Goal: Answer question/provide support

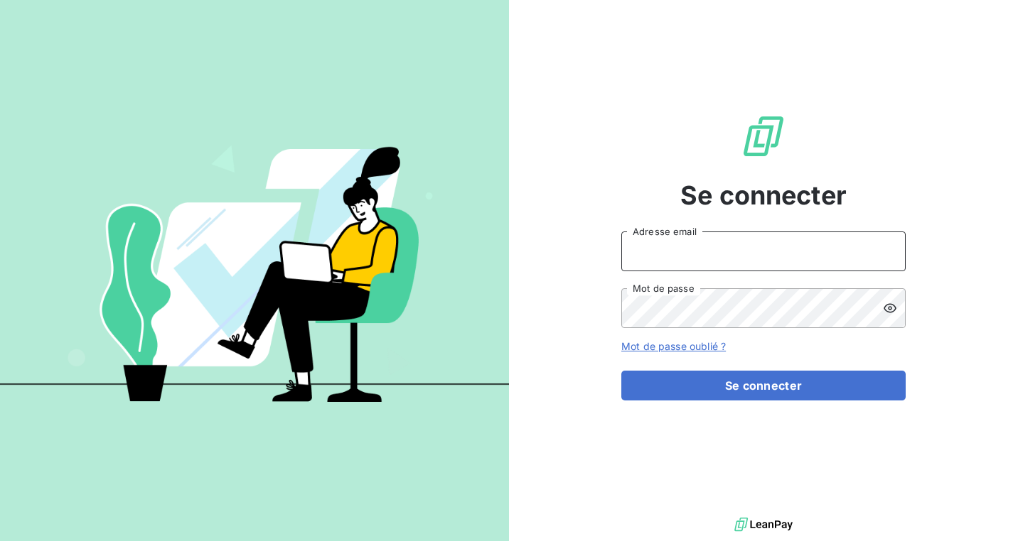
click at [656, 271] on input "Adresse email" at bounding box center [763, 252] width 284 height 40
type input "[PERSON_NAME][EMAIL_ADDRESS][DOMAIN_NAME]"
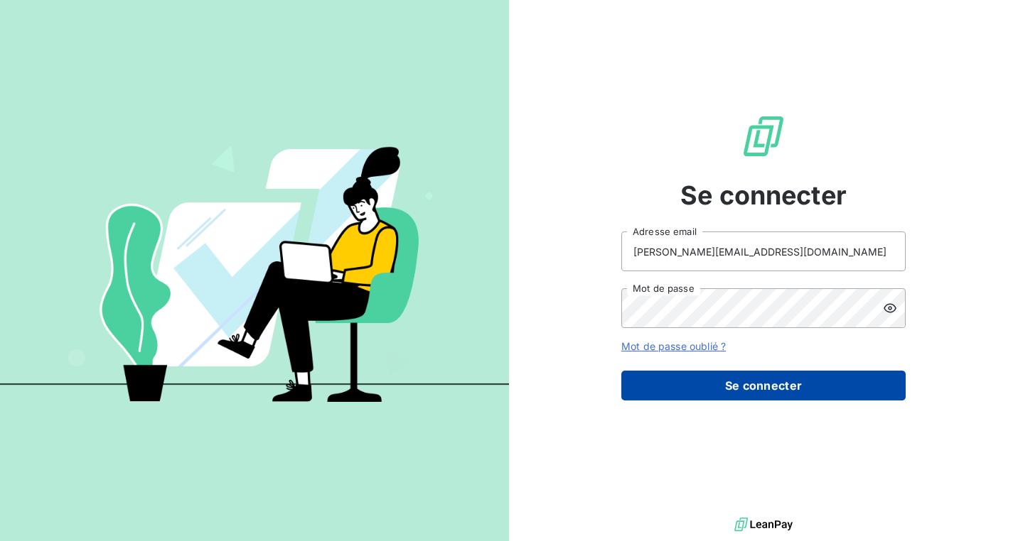
click at [747, 389] on button "Se connecter" at bounding box center [763, 386] width 284 height 30
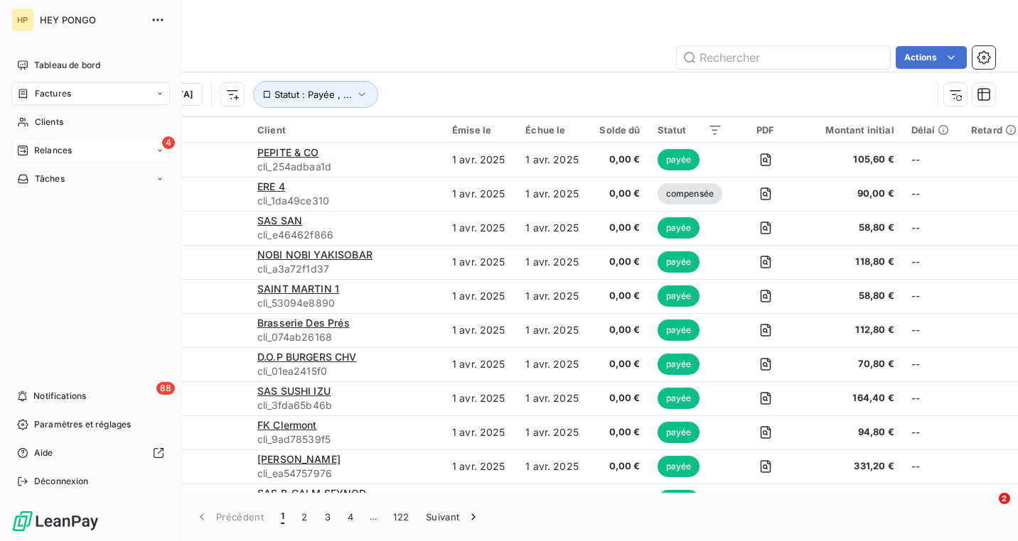
click at [33, 150] on div "Relances" at bounding box center [44, 150] width 55 height 13
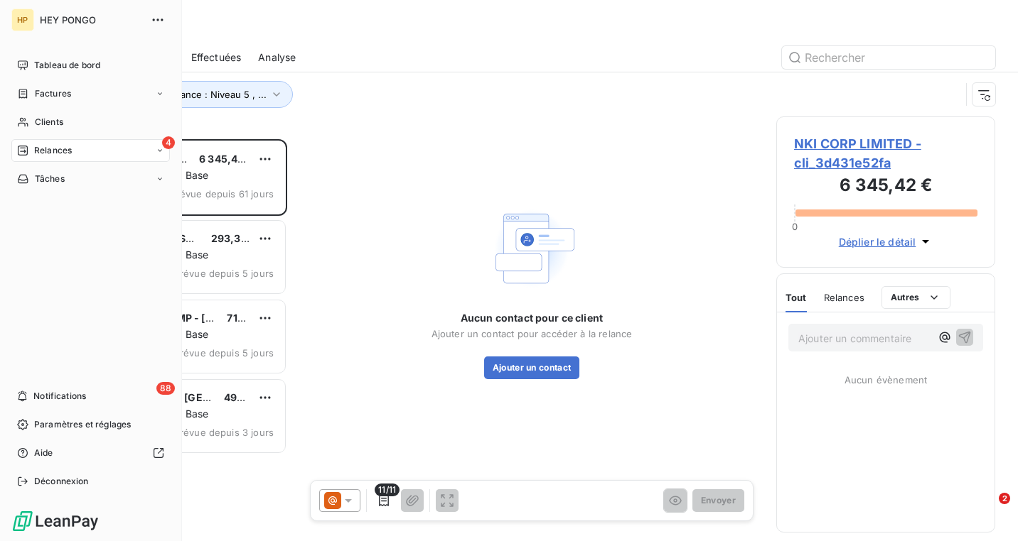
scroll to position [402, 219]
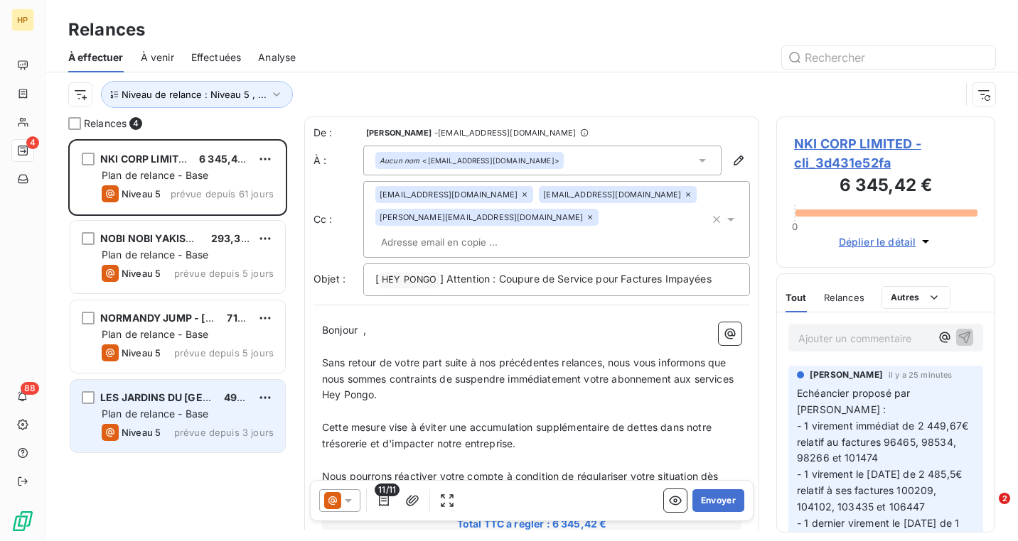
click at [190, 423] on div "LES JARDINS DU [GEOGRAPHIC_DATA] 496,80 € Plan de relance - Base Niveau 5 prévu…" at bounding box center [177, 416] width 215 height 72
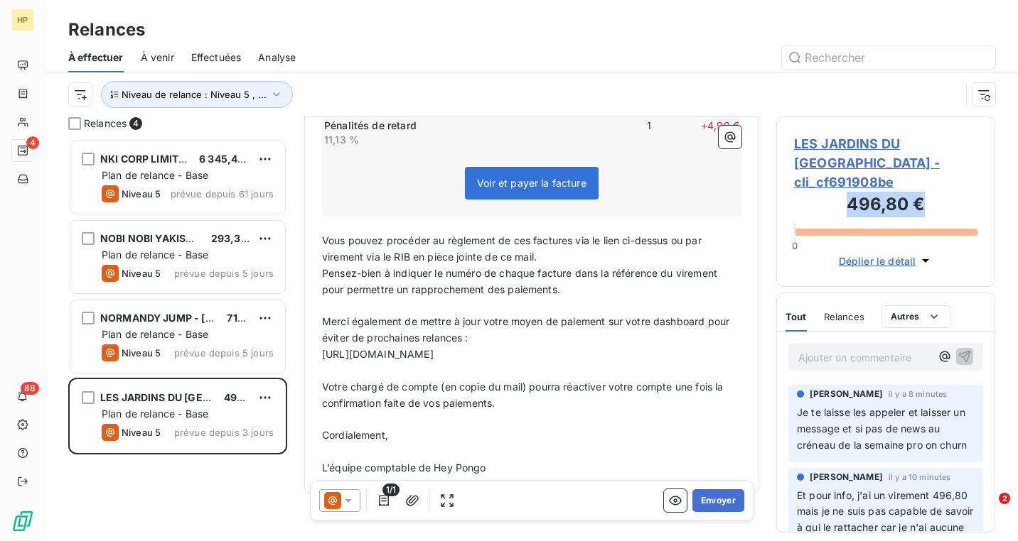
drag, startPoint x: 838, startPoint y: 176, endPoint x: 951, endPoint y: 202, distance: 115.8
click at [951, 203] on div "496,80 € 0 Déplier le détail" at bounding box center [885, 230] width 183 height 77
click at [1015, 301] on div "Relances 4 NKI CORP LIMITED 6 345,42 € Plan de relance - Base Niveau 5 prévue d…" at bounding box center [531, 329] width 972 height 425
click at [814, 349] on p "Ajouter un commentaire ﻿" at bounding box center [864, 358] width 132 height 18
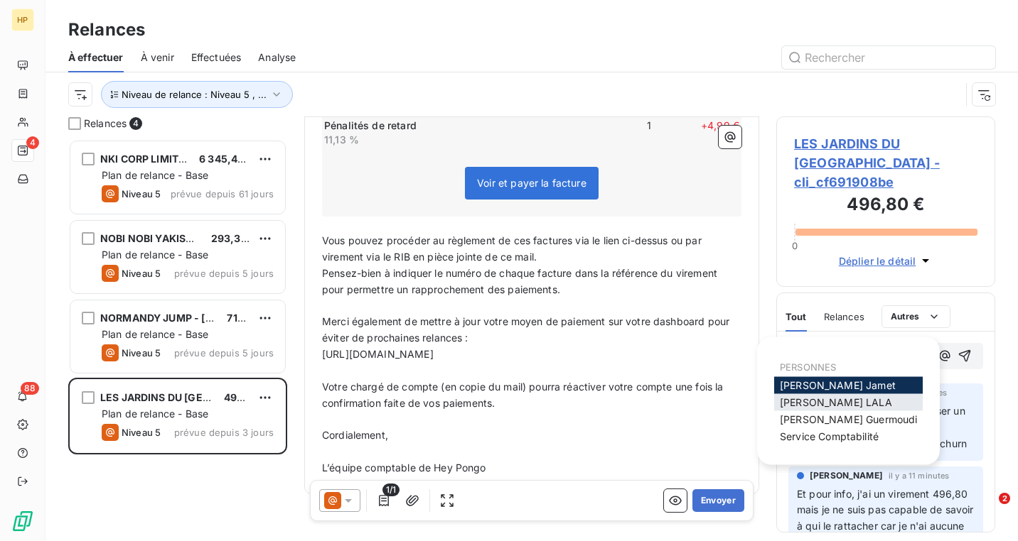
click at [807, 401] on span "[PERSON_NAME]" at bounding box center [835, 402] width 112 height 12
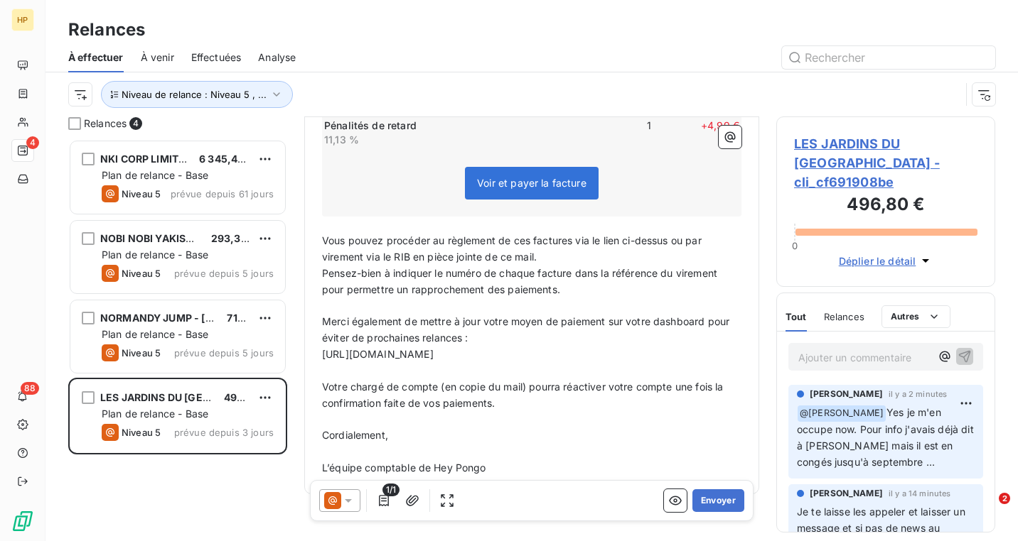
click at [868, 349] on p "Ajouter un commentaire ﻿" at bounding box center [864, 358] width 132 height 18
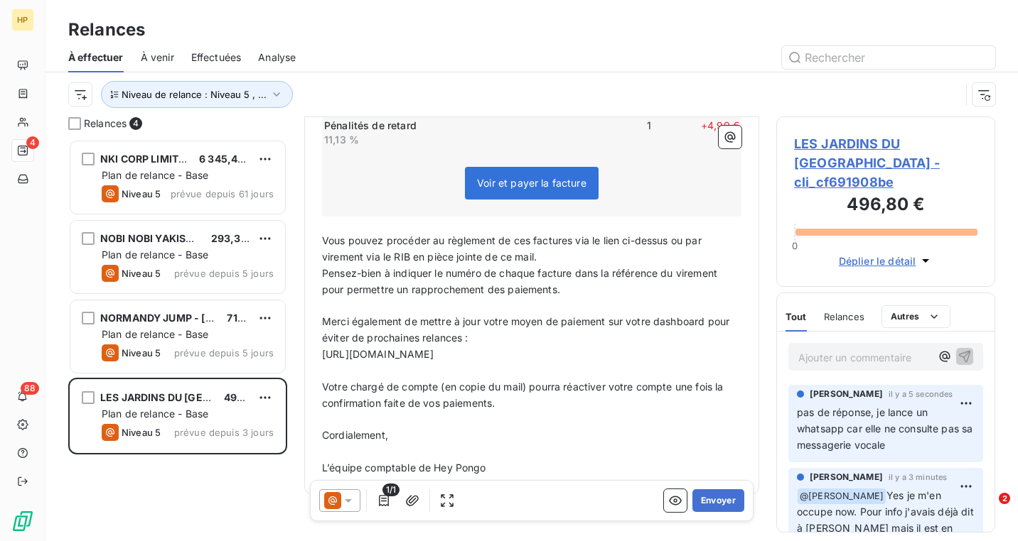
click at [856, 349] on p "Ajouter un commentaire ﻿" at bounding box center [864, 358] width 132 height 18
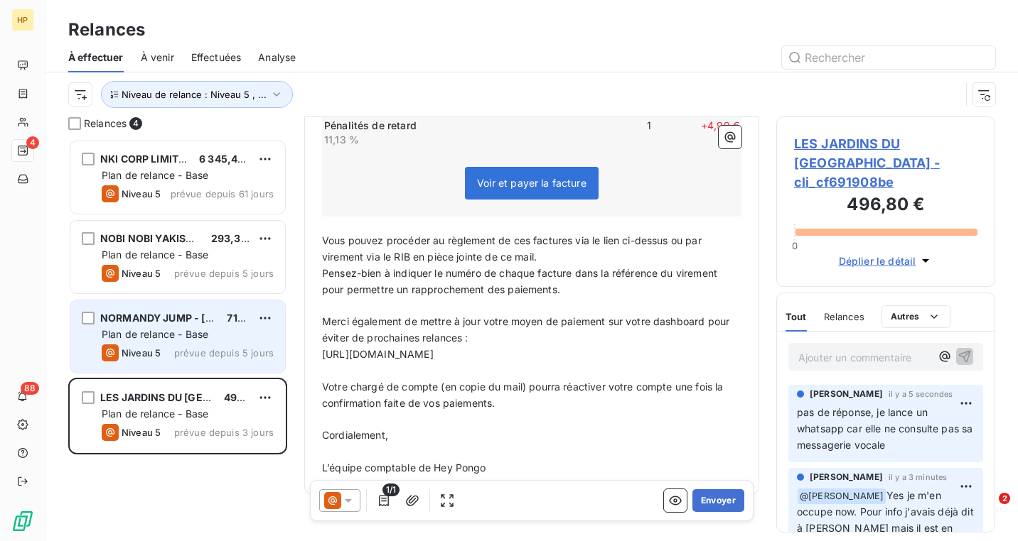
click at [156, 329] on span "Plan de relance - Base" at bounding box center [155, 334] width 107 height 12
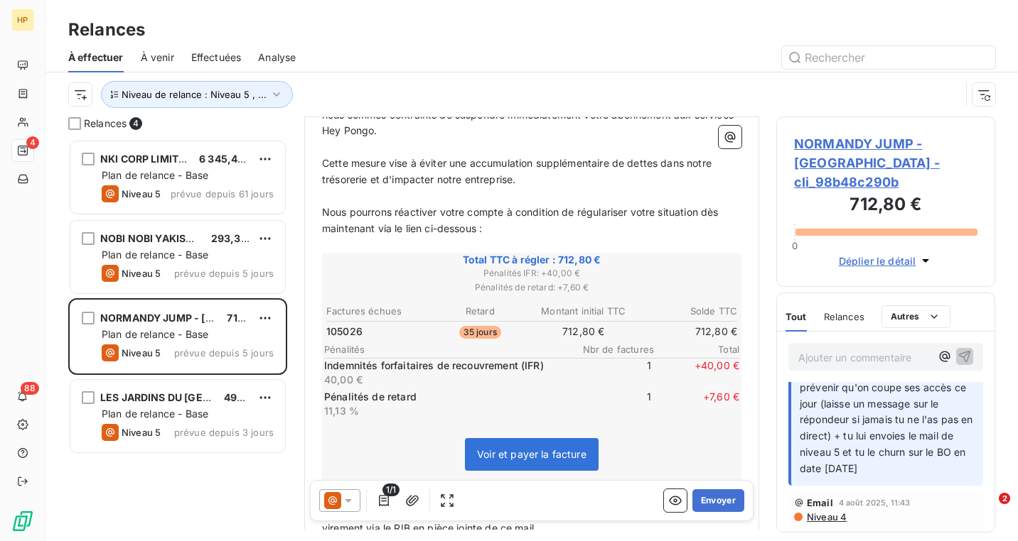
scroll to position [7, 0]
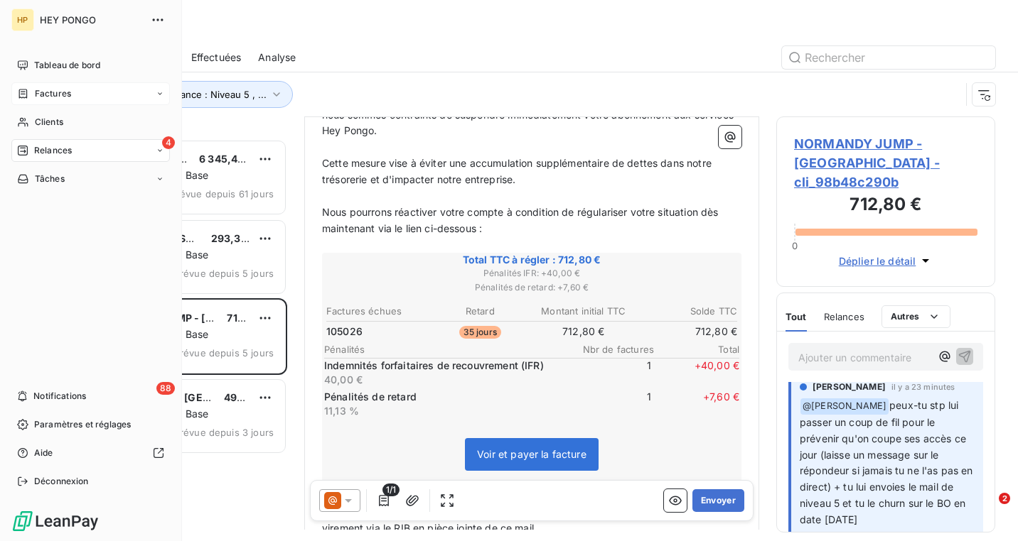
click at [55, 99] on span "Factures" at bounding box center [53, 93] width 36 height 13
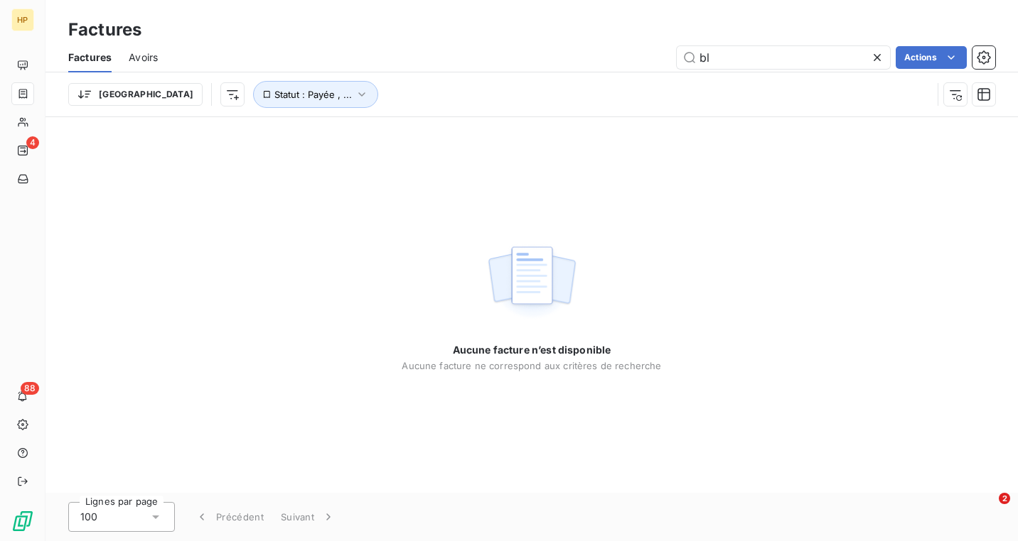
type input "b"
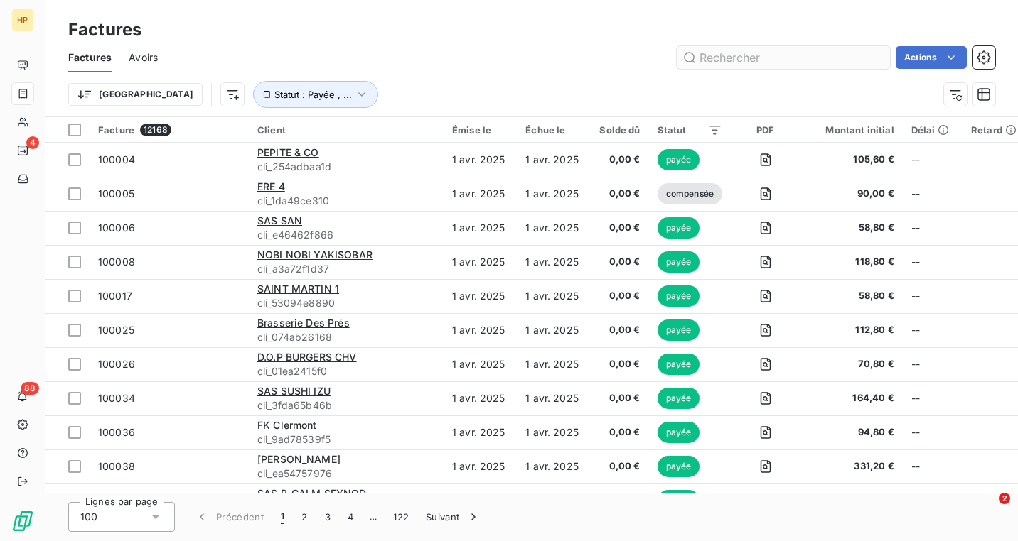
click at [782, 55] on input "text" at bounding box center [782, 57] width 213 height 23
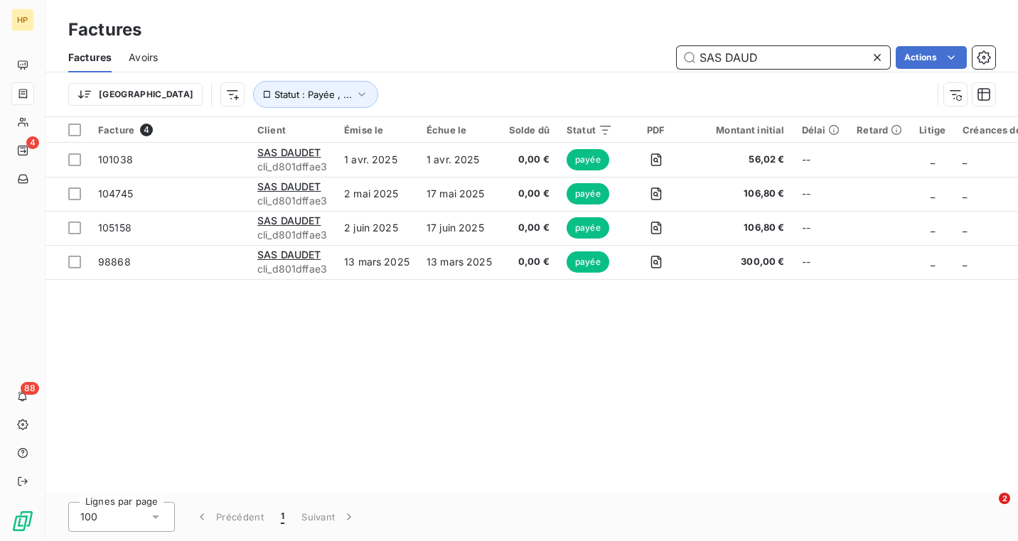
click at [794, 63] on input "SAS DAUD" at bounding box center [782, 57] width 213 height 23
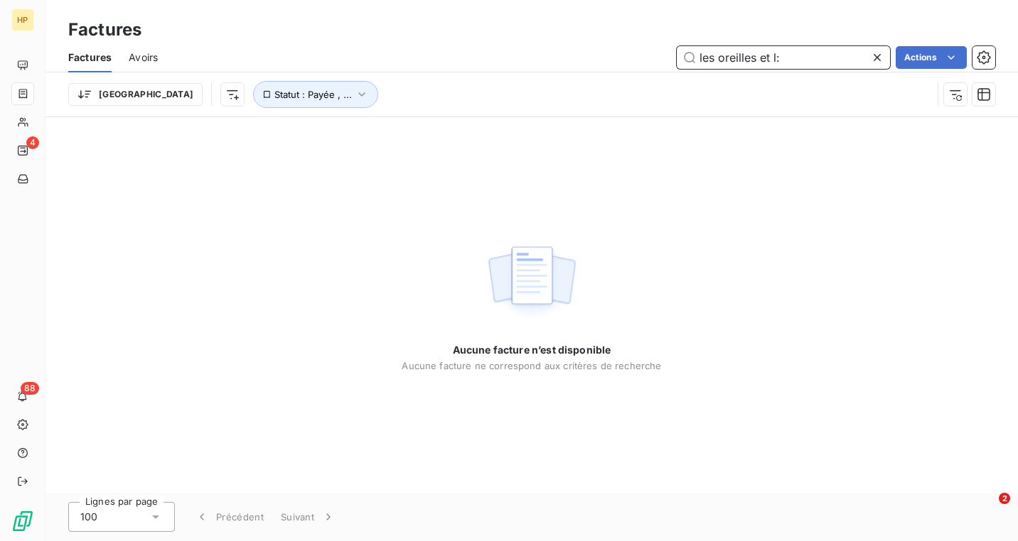
click at [781, 55] on input "les oreilles et l:" at bounding box center [782, 57] width 213 height 23
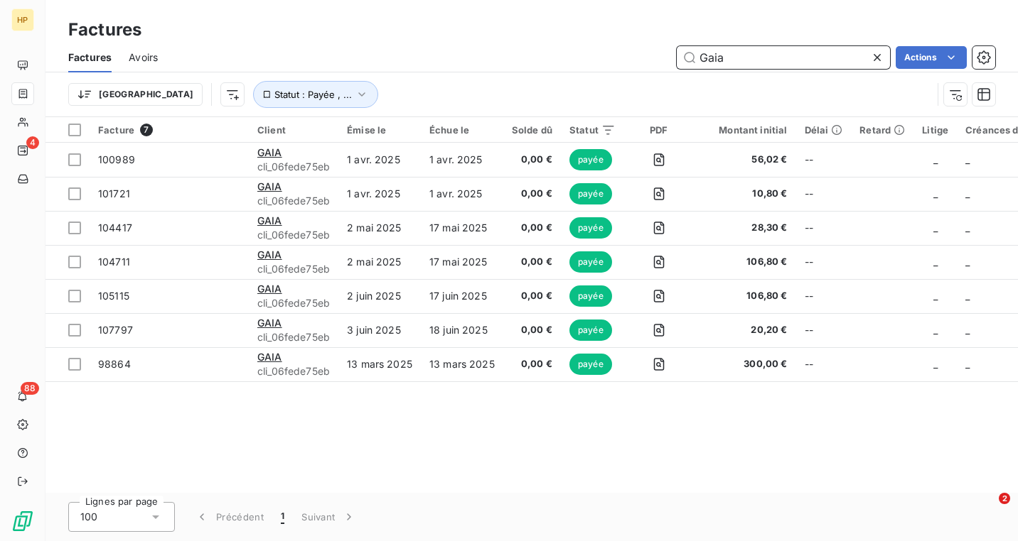
type input "Gaia"
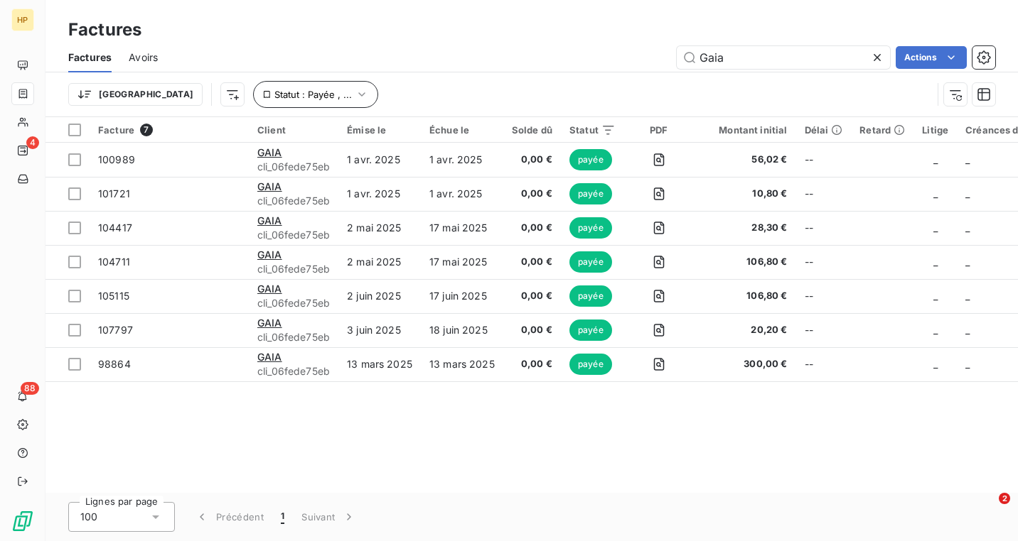
click at [274, 95] on span "Statut : Payée , ..." at bounding box center [312, 94] width 77 height 11
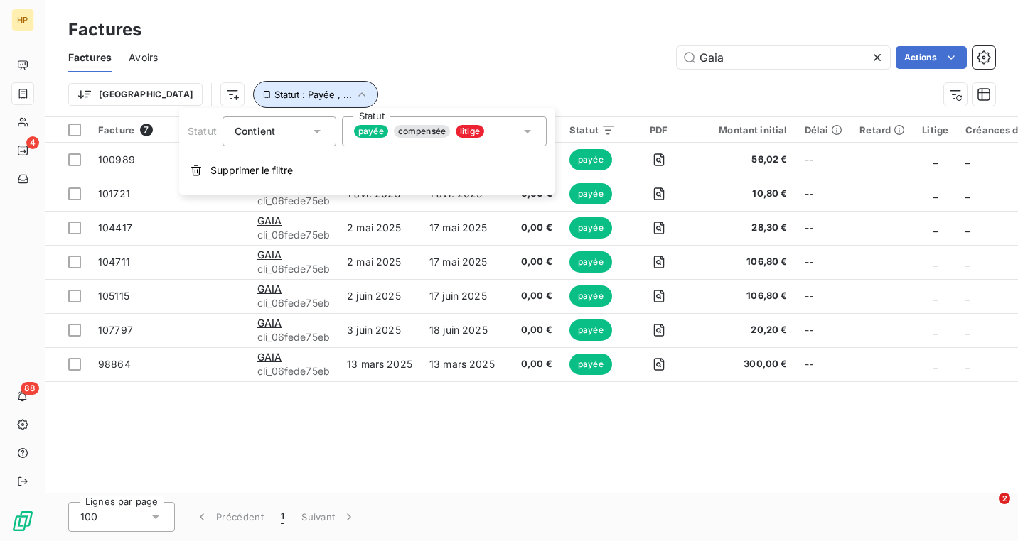
click at [274, 95] on span "Statut : Payée , ..." at bounding box center [312, 94] width 77 height 11
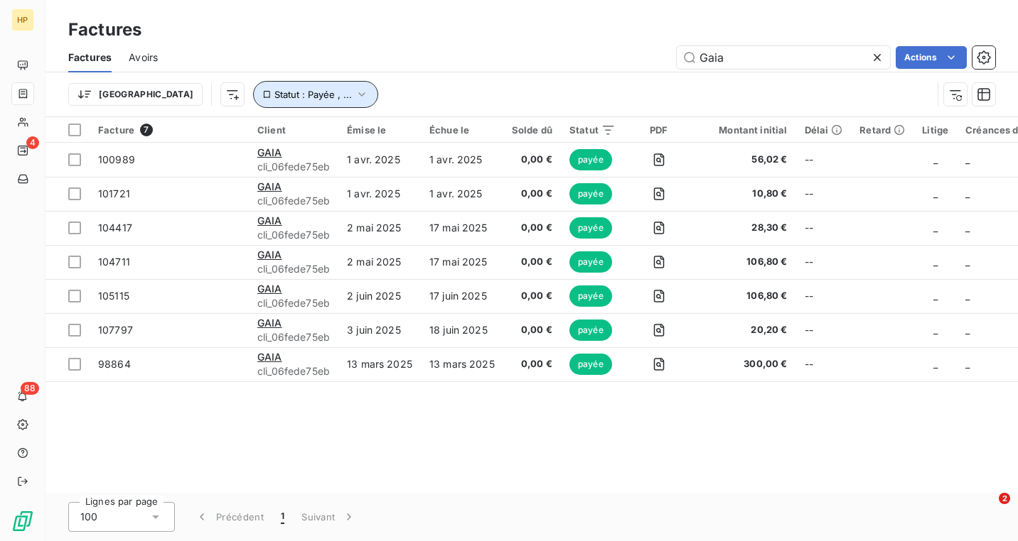
click at [274, 95] on span "Statut : Payée , ..." at bounding box center [312, 94] width 77 height 11
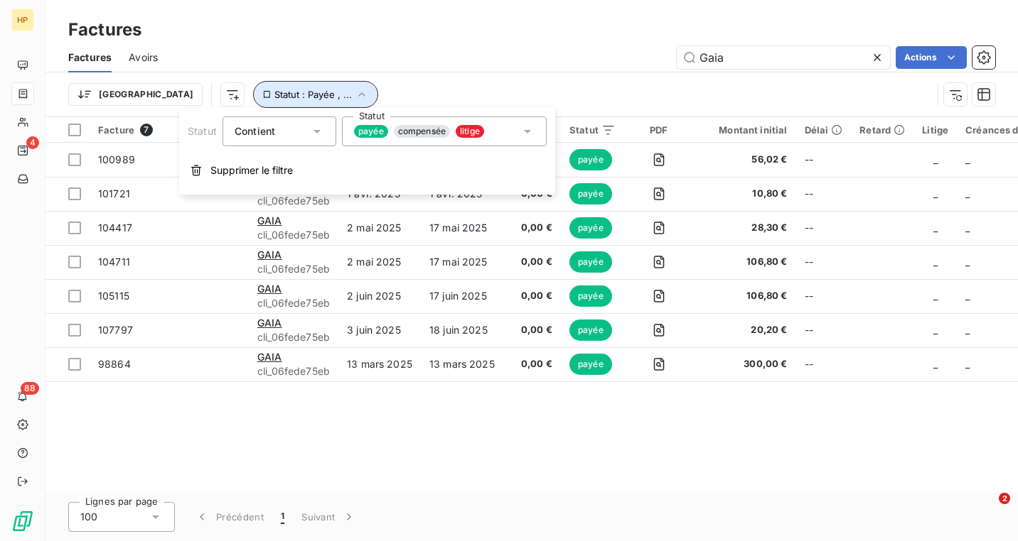
click at [274, 95] on span "Statut : Payée , ..." at bounding box center [312, 94] width 77 height 11
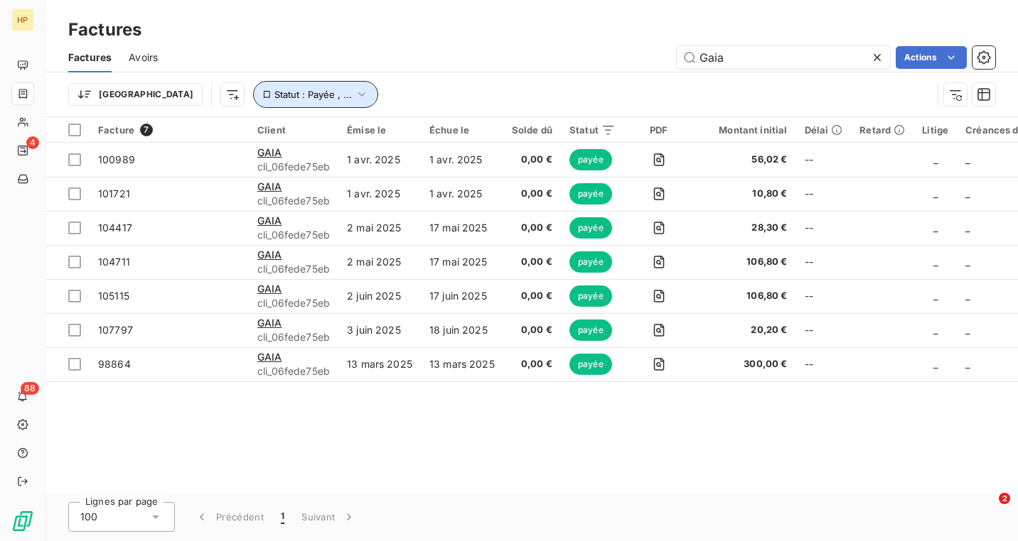
click at [254, 83] on button "Statut : Payée , ..." at bounding box center [315, 94] width 125 height 27
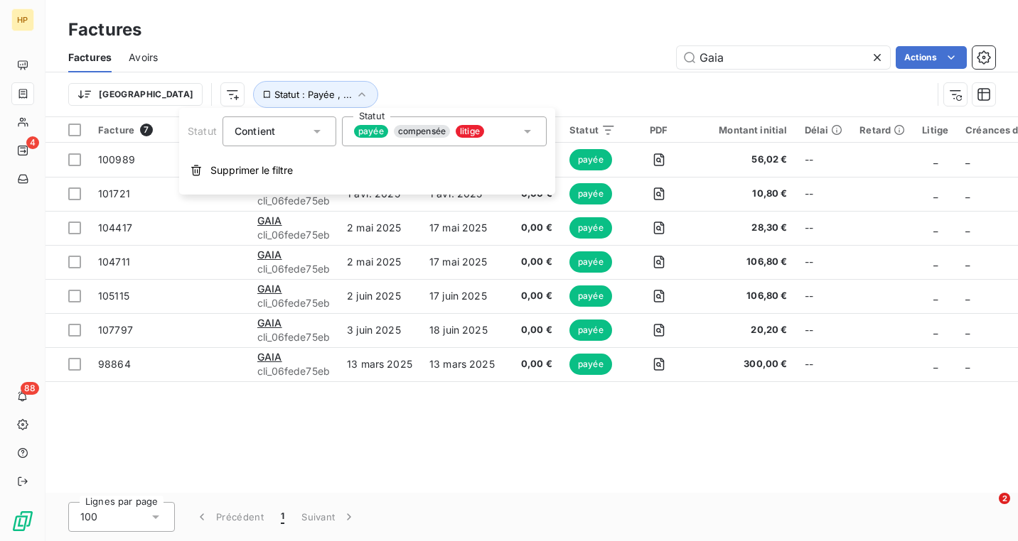
click at [505, 136] on div "payée compensée litige" at bounding box center [444, 132] width 205 height 30
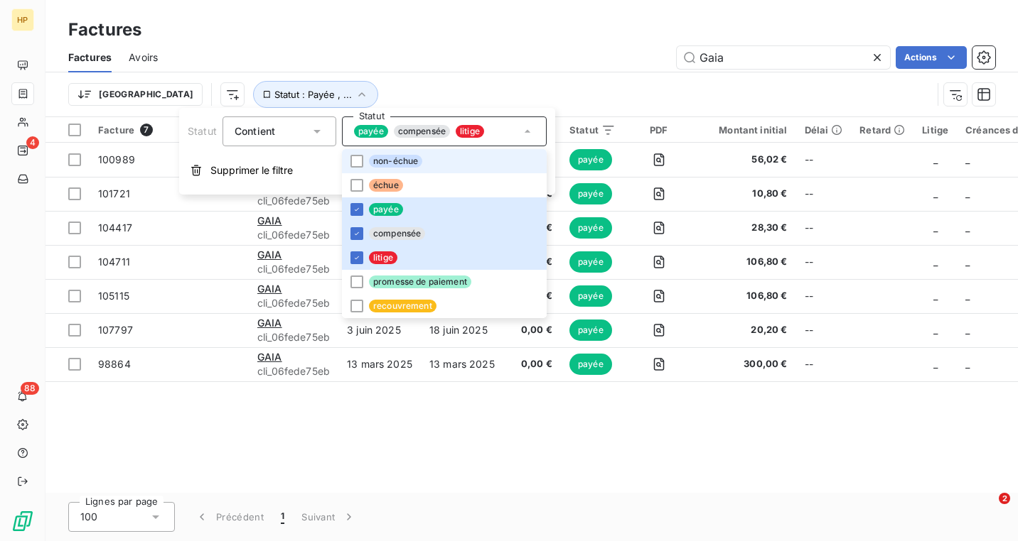
click at [486, 158] on li "non-échue" at bounding box center [444, 161] width 205 height 24
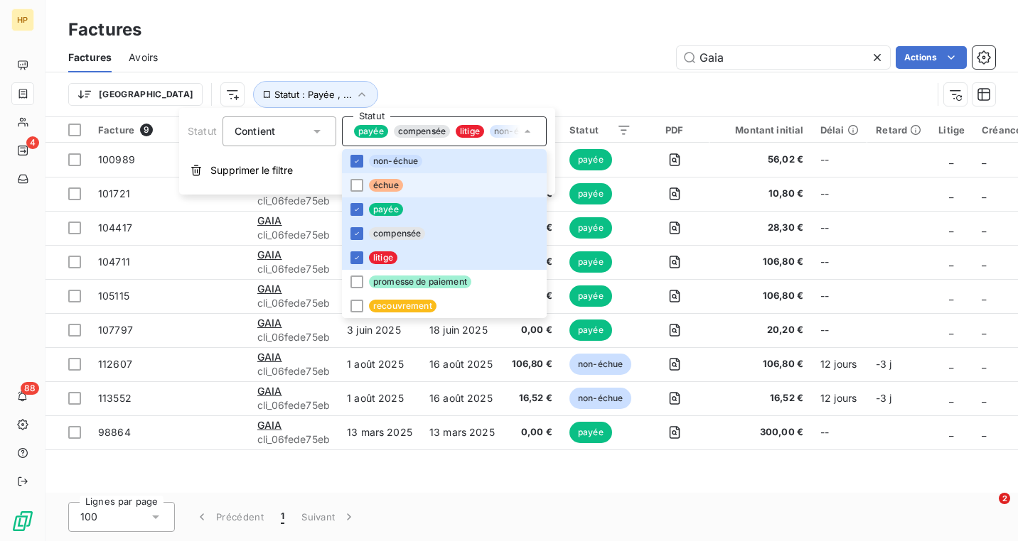
click at [477, 185] on li "échue" at bounding box center [444, 185] width 205 height 24
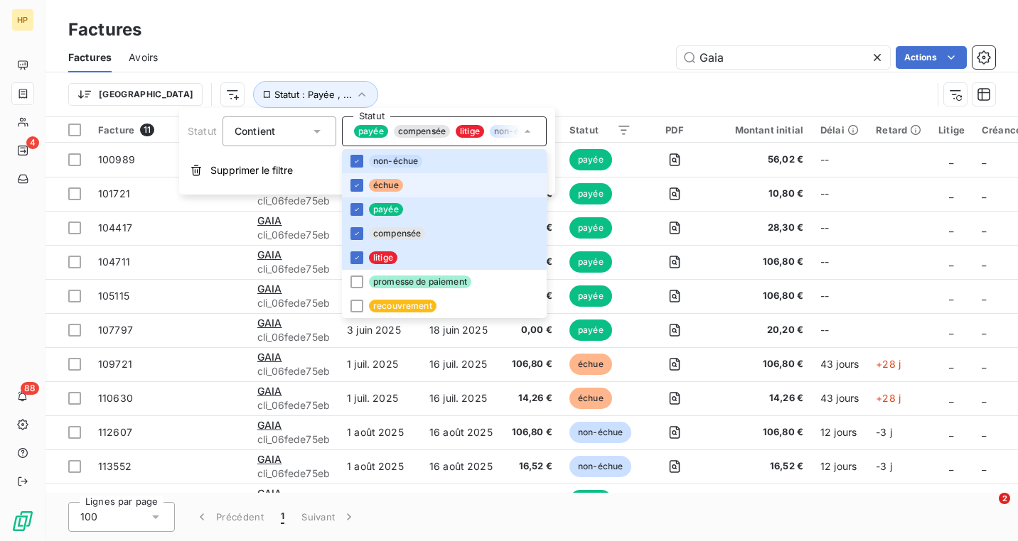
click at [477, 185] on li "échue" at bounding box center [444, 185] width 205 height 24
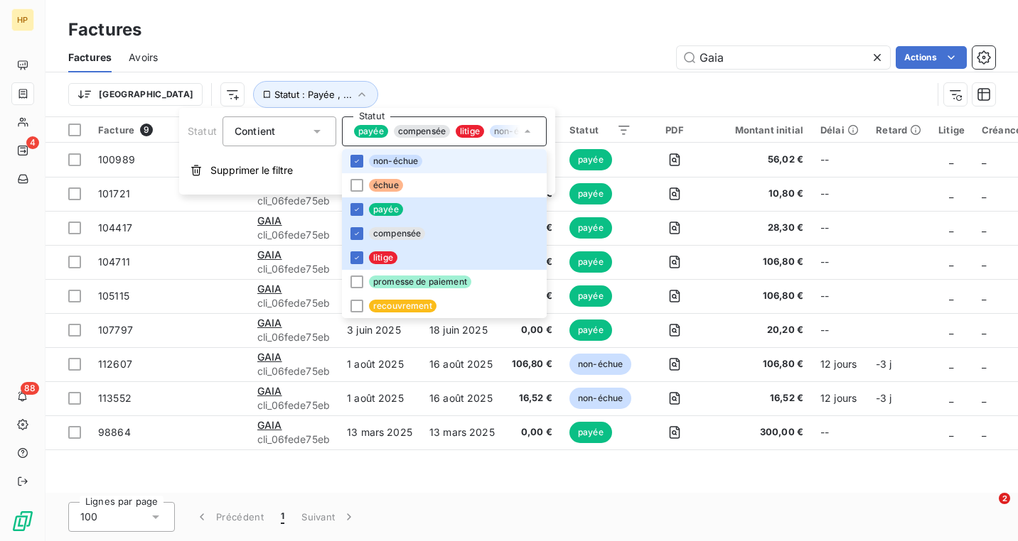
click at [487, 161] on li "non-échue" at bounding box center [444, 161] width 205 height 24
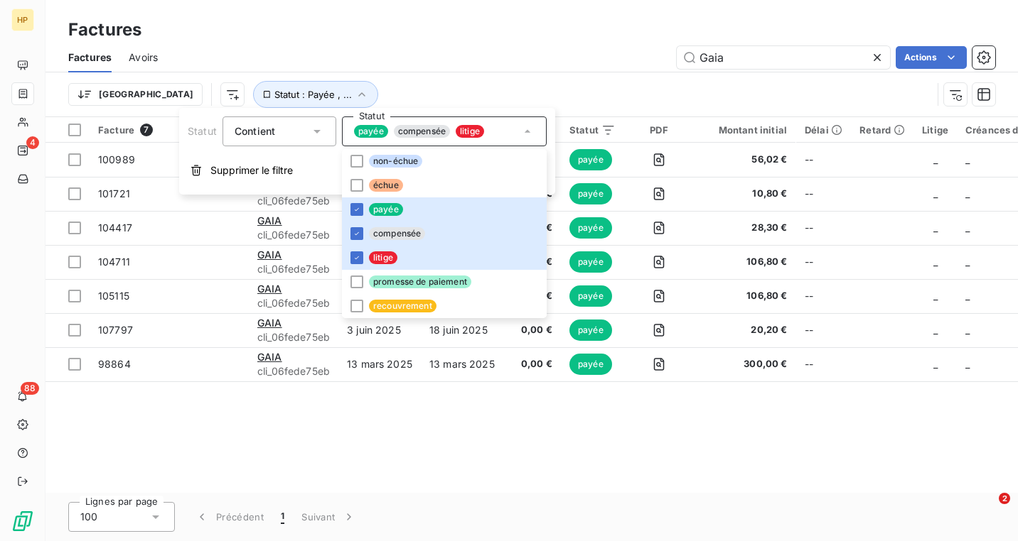
click at [598, 37] on div "Factures" at bounding box center [531, 30] width 972 height 26
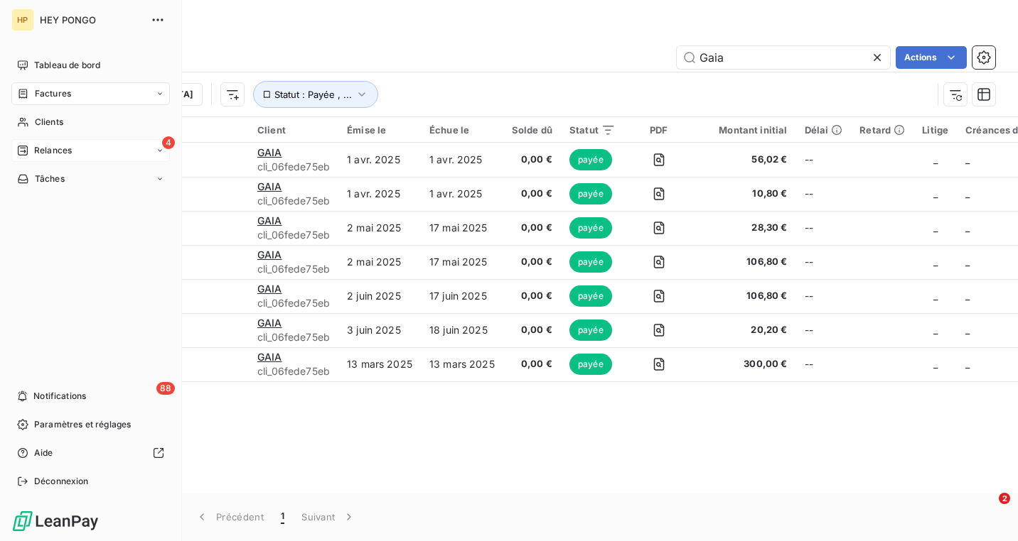
click at [50, 149] on span "Relances" at bounding box center [53, 150] width 38 height 13
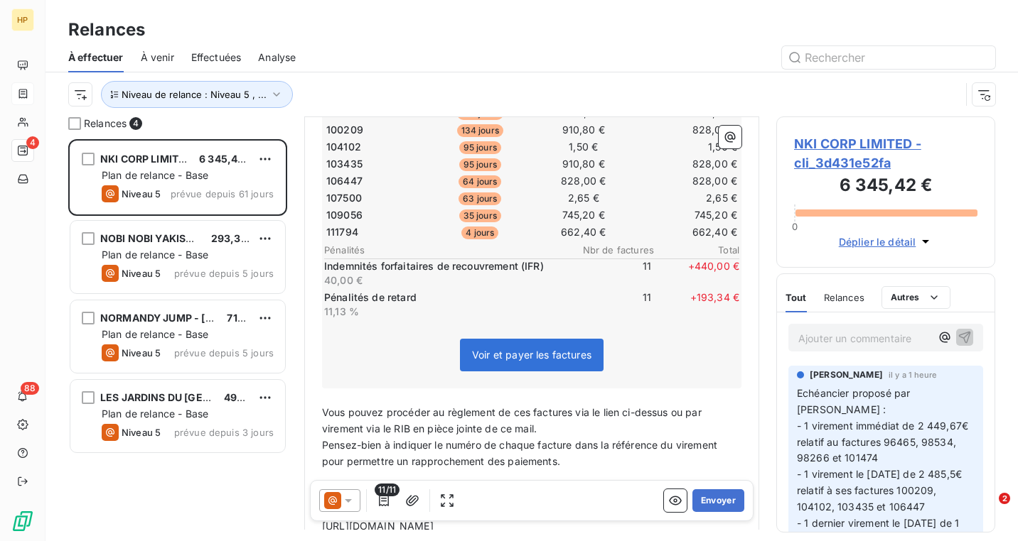
scroll to position [536, 0]
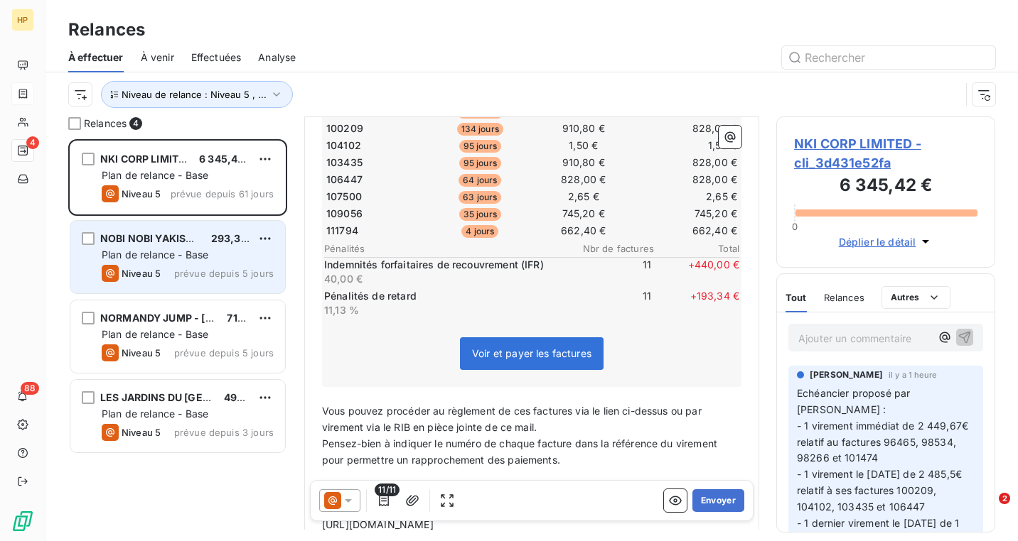
click at [163, 249] on span "Plan de relance - Base" at bounding box center [155, 255] width 107 height 12
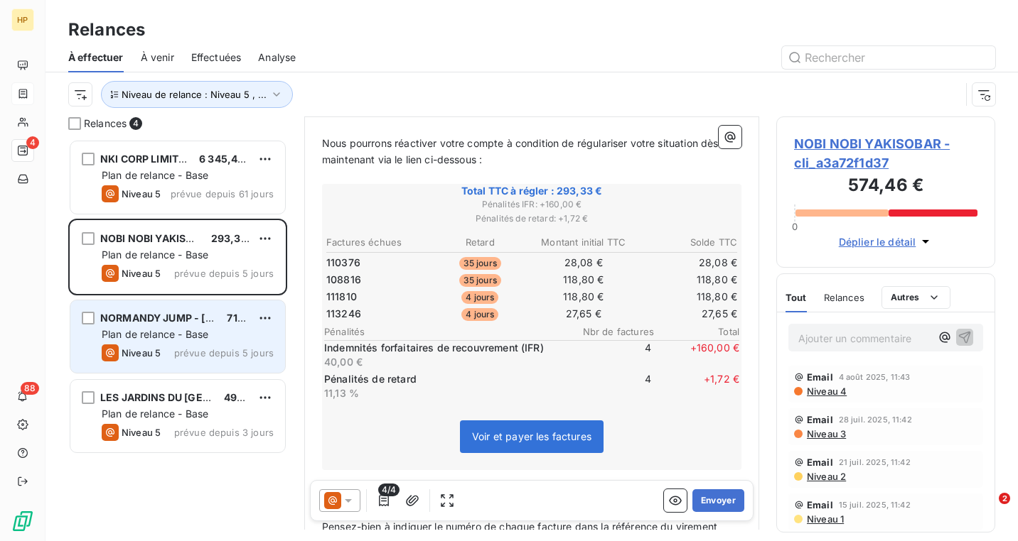
click at [176, 349] on div "Niveau 5 prévue depuis 5 jours" at bounding box center [188, 353] width 172 height 17
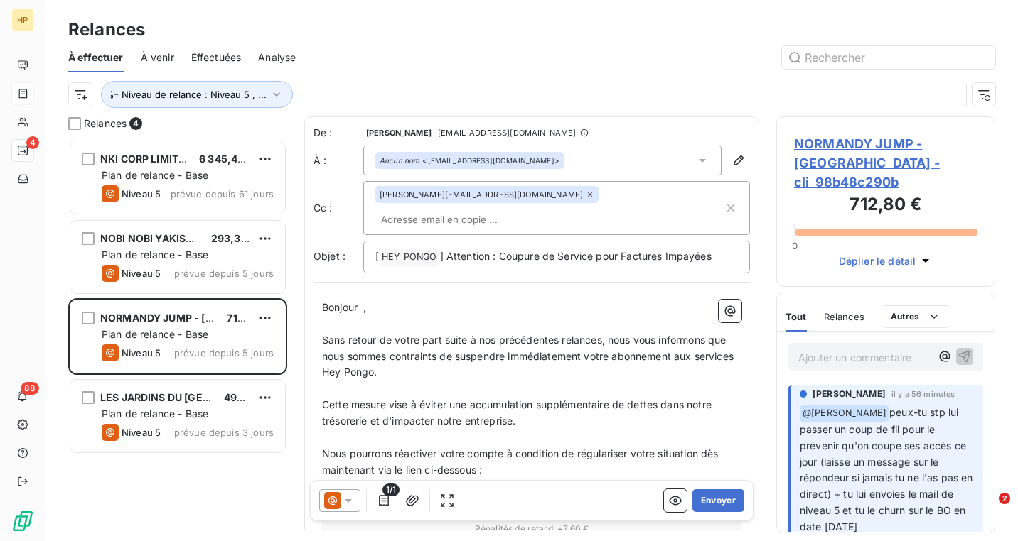
click at [848, 349] on p "Ajouter un commentaire ﻿" at bounding box center [864, 358] width 132 height 18
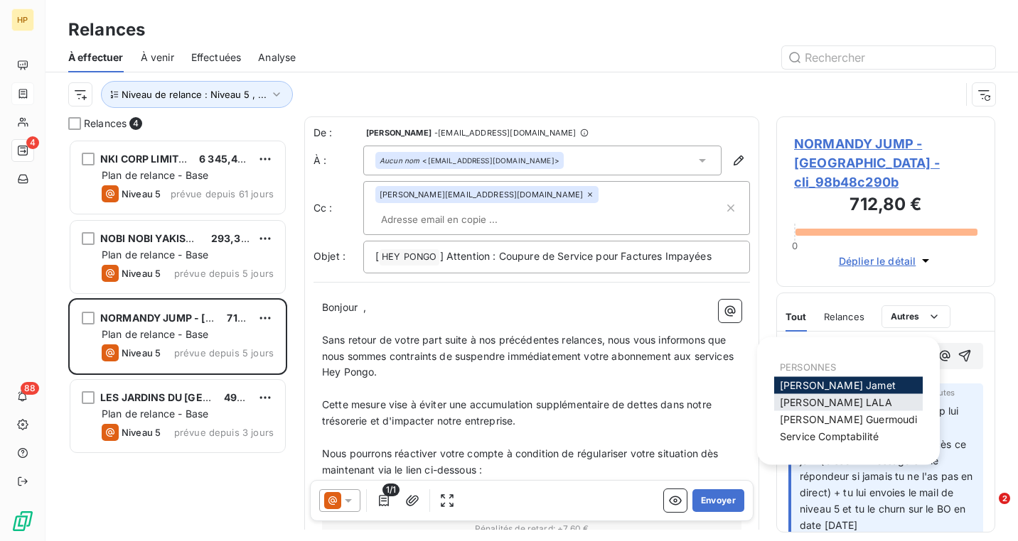
click at [828, 406] on span "[PERSON_NAME]" at bounding box center [835, 402] width 112 height 12
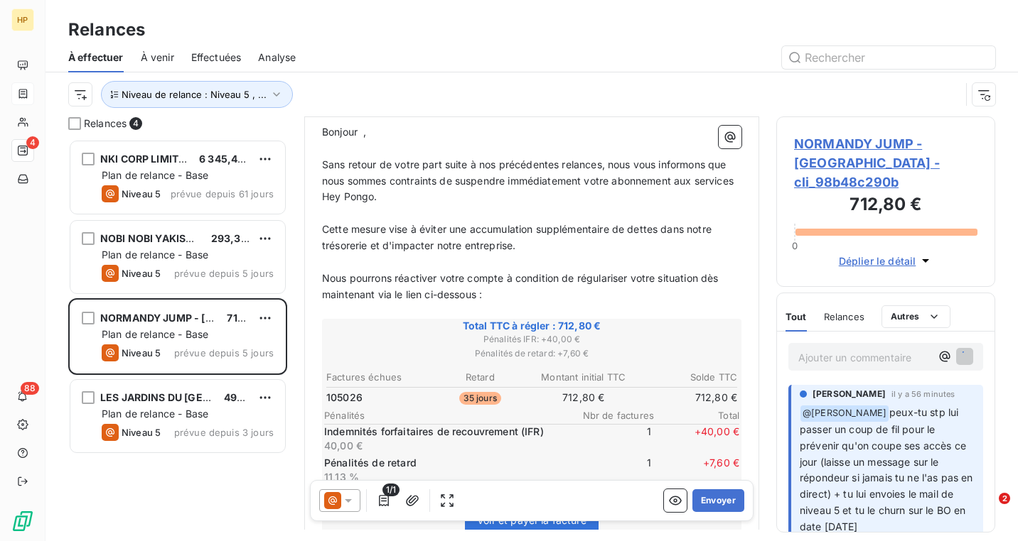
scroll to position [193, 0]
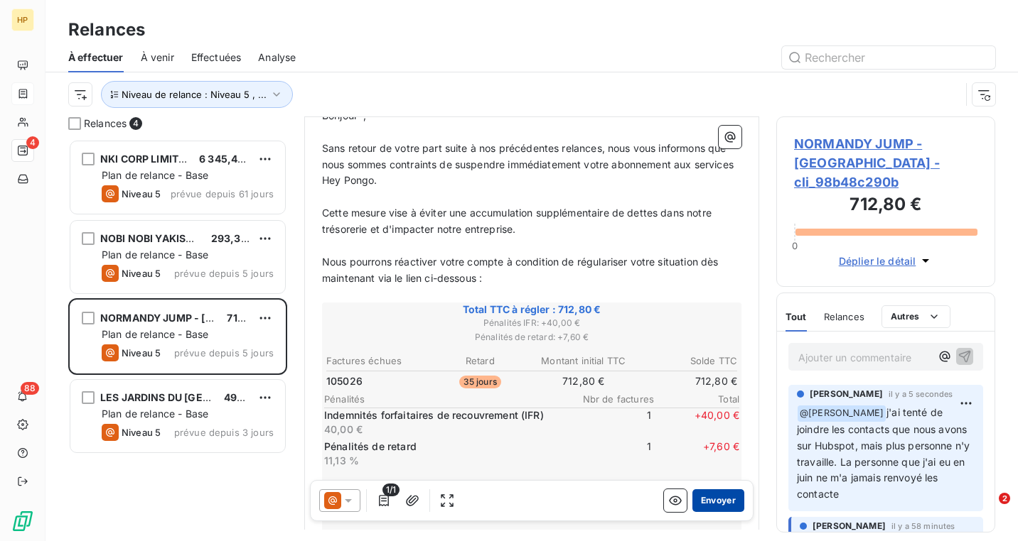
click at [718, 508] on button "Envoyer" at bounding box center [718, 501] width 52 height 23
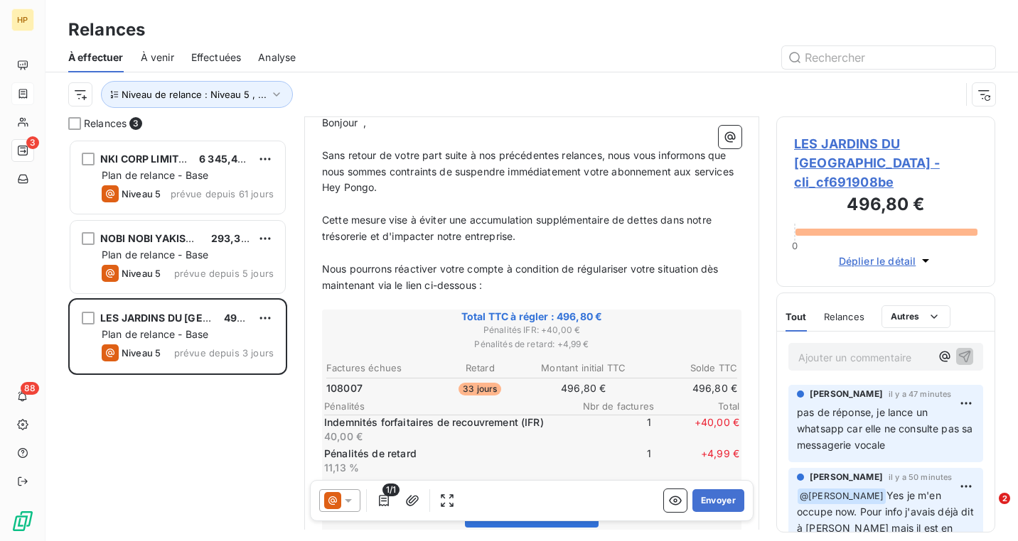
scroll to position [211, 0]
